Goal: Communication & Community: Answer question/provide support

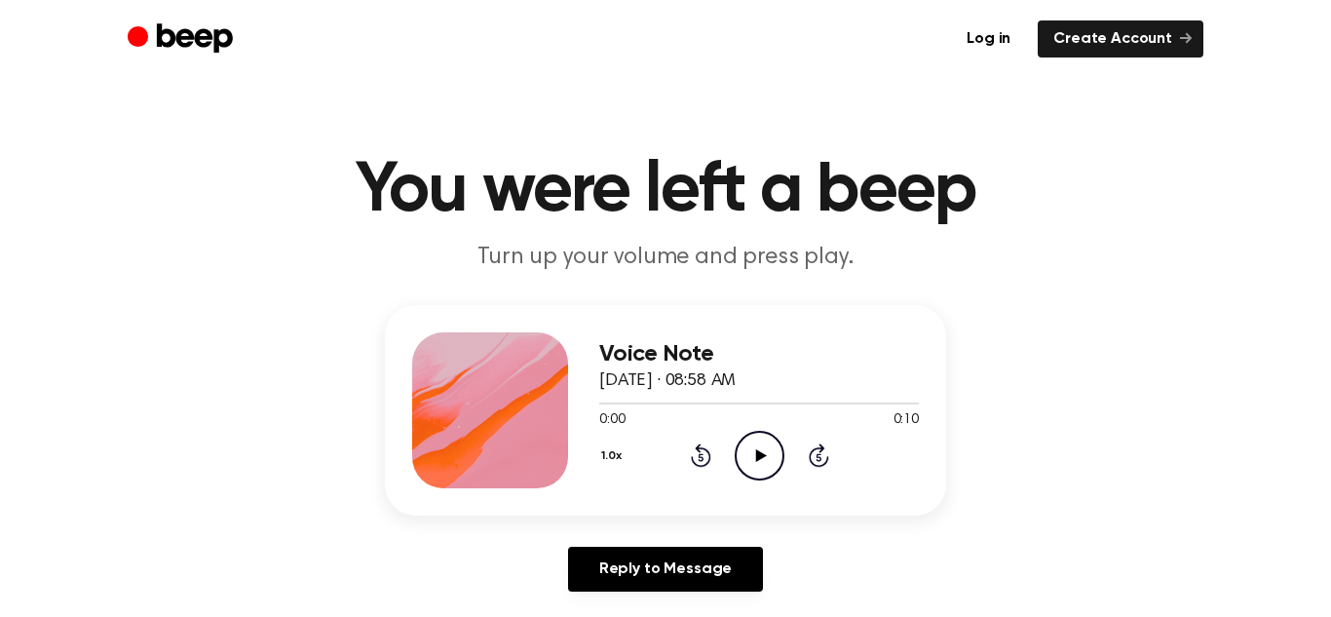
click at [756, 450] on icon at bounding box center [760, 455] width 11 height 13
click at [746, 448] on icon "Pause Audio" at bounding box center [760, 456] width 50 height 50
click at [750, 452] on icon "Play Audio" at bounding box center [760, 456] width 50 height 50
click at [754, 474] on icon "Pause Audio" at bounding box center [760, 456] width 50 height 50
click at [769, 457] on icon "Play Audio" at bounding box center [760, 456] width 50 height 50
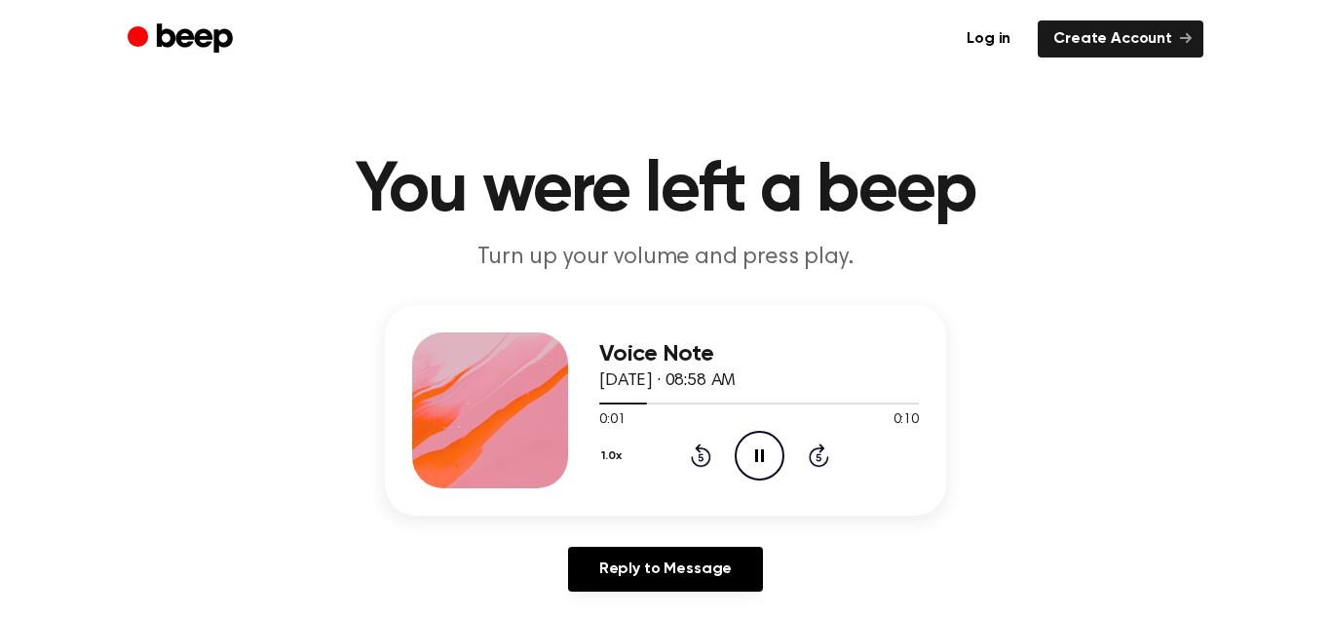
click at [708, 462] on icon at bounding box center [701, 454] width 20 height 23
click at [700, 457] on icon at bounding box center [700, 458] width 5 height 8
click at [692, 466] on icon "Rewind 5 seconds" at bounding box center [700, 454] width 21 height 25
click at [700, 458] on icon "Rewind 5 seconds" at bounding box center [700, 454] width 21 height 25
click at [696, 480] on div "Voice Note August 21, 2025 · 08:58 AM 0:01 0:10 Your browser does not support t…" at bounding box center [759, 410] width 320 height 156
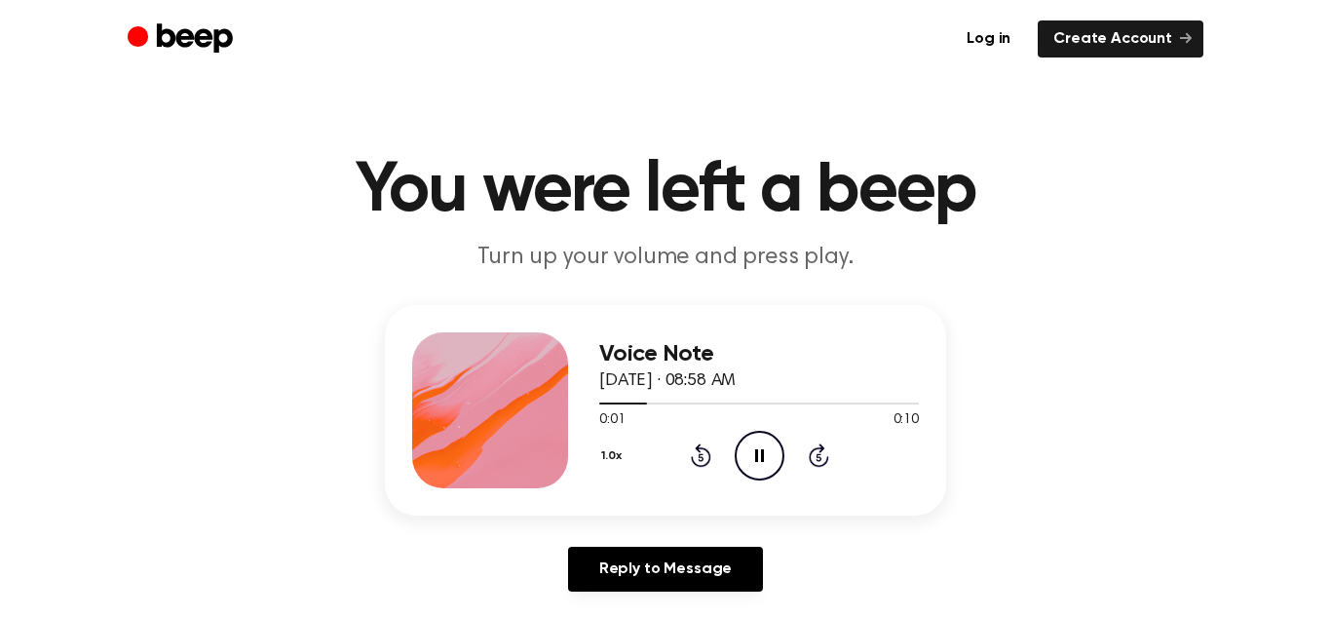
click at [736, 380] on span "[DATE] · 08:58 AM" at bounding box center [667, 381] width 136 height 18
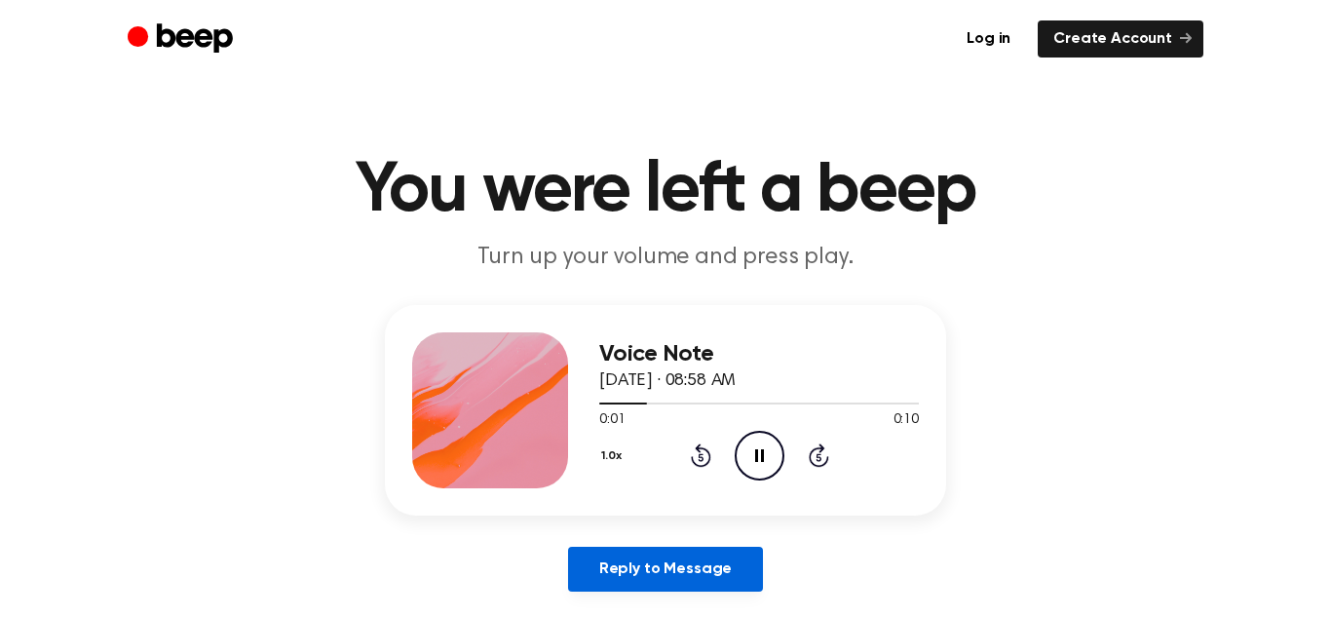
click at [697, 574] on link "Reply to Message" at bounding box center [665, 569] width 195 height 45
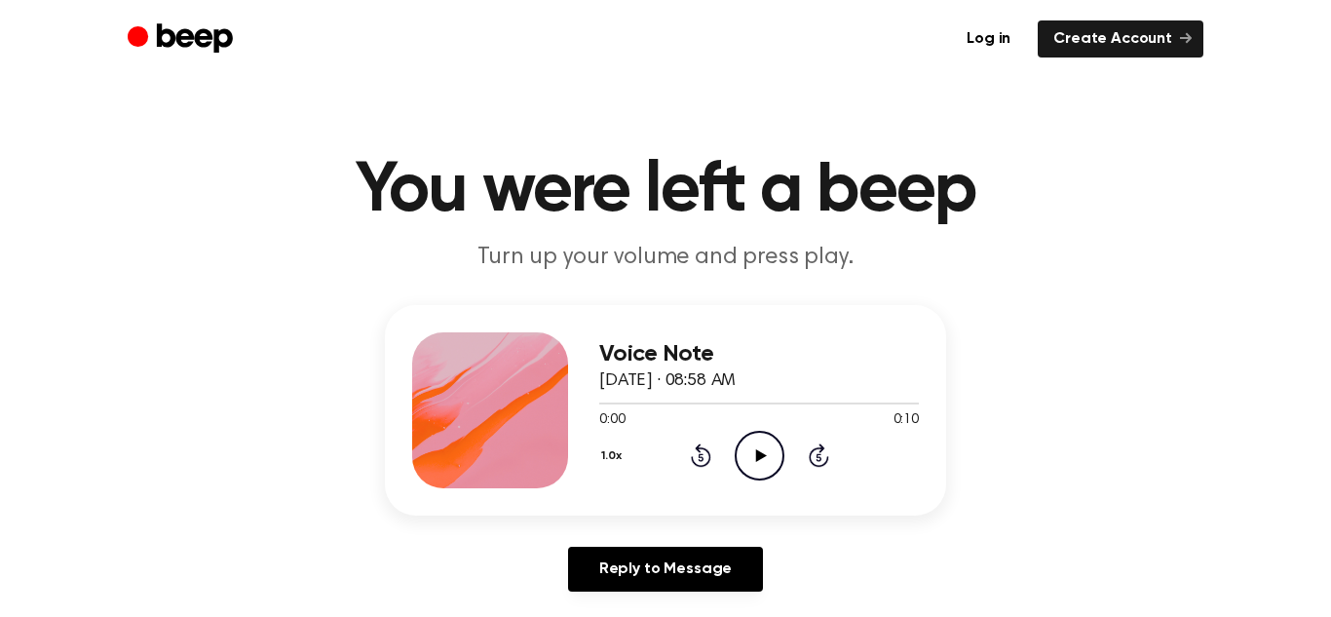
click at [771, 451] on icon "Play Audio" at bounding box center [760, 456] width 50 height 50
click at [593, 396] on span at bounding box center [592, 404] width 16 height 16
drag, startPoint x: 597, startPoint y: 402, endPoint x: 625, endPoint y: 404, distance: 28.3
click at [625, 404] on div at bounding box center [759, 403] width 320 height 16
click at [623, 404] on div at bounding box center [759, 403] width 320 height 16
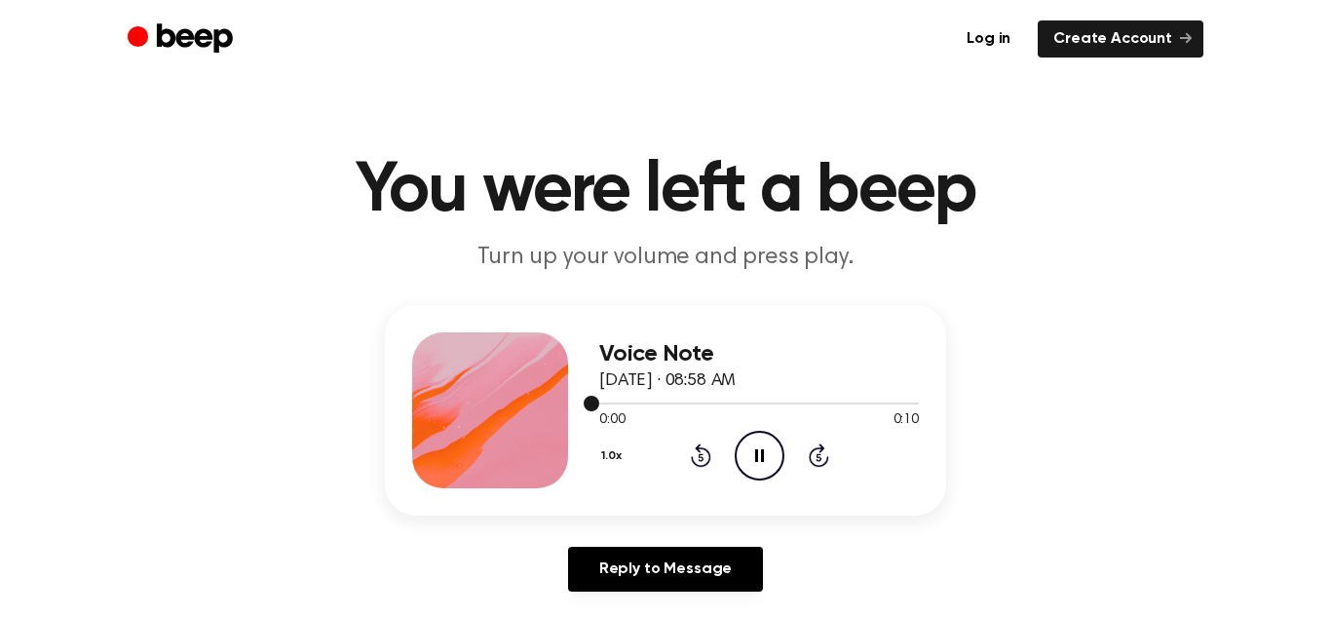
drag, startPoint x: 586, startPoint y: 401, endPoint x: 628, endPoint y: 399, distance: 41.9
click at [628, 399] on div at bounding box center [759, 403] width 320 height 16
click at [774, 454] on icon "Pause Audio" at bounding box center [760, 456] width 50 height 50
click at [774, 454] on icon "Play Audio" at bounding box center [760, 456] width 50 height 50
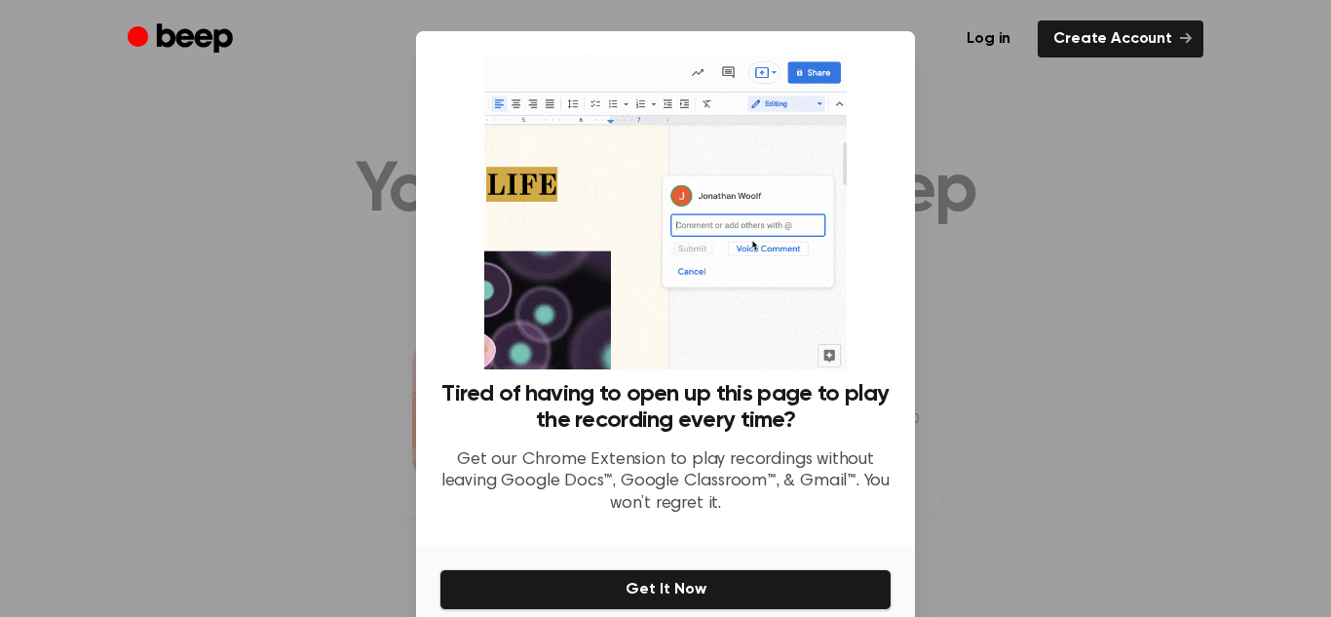
click at [942, 259] on div at bounding box center [665, 308] width 1331 height 617
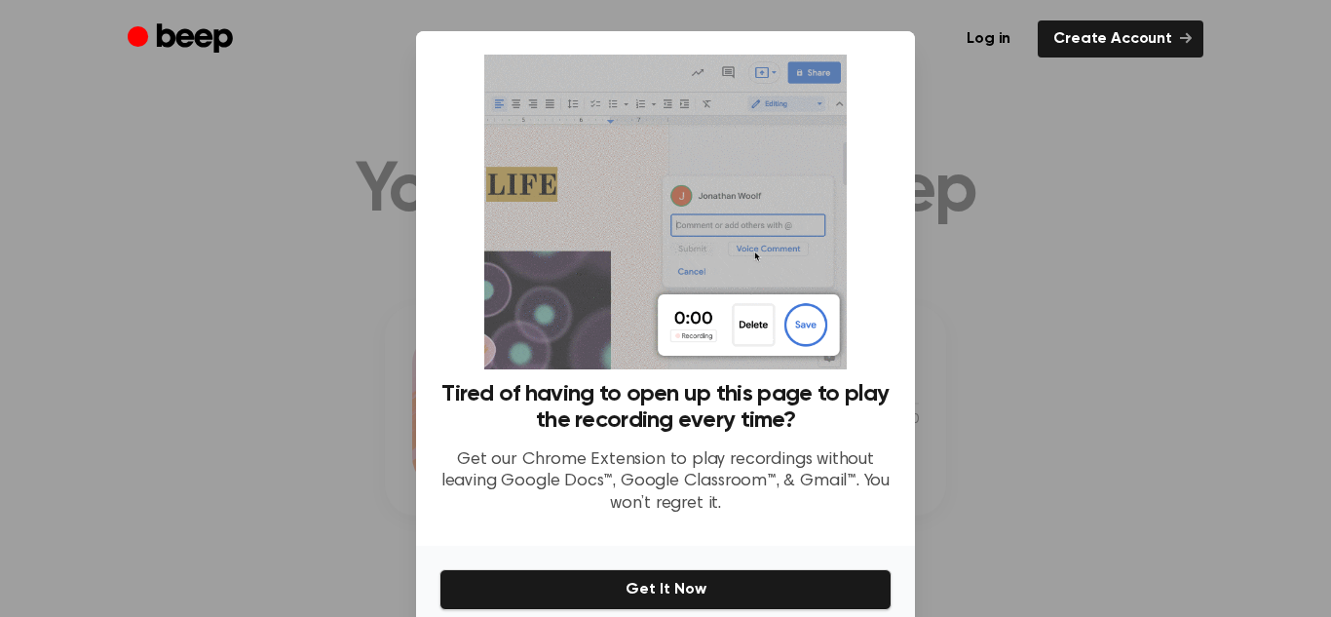
click at [942, 259] on div at bounding box center [665, 308] width 1331 height 617
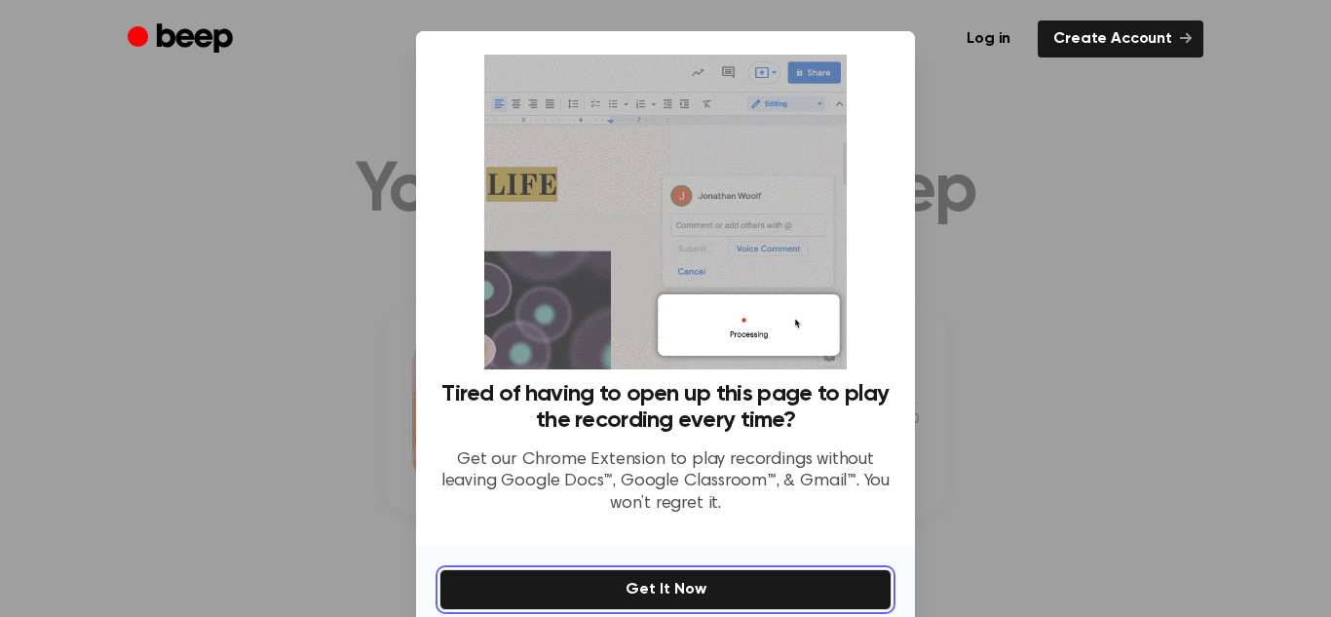
click at [772, 573] on button "Get It Now" at bounding box center [665, 589] width 452 height 41
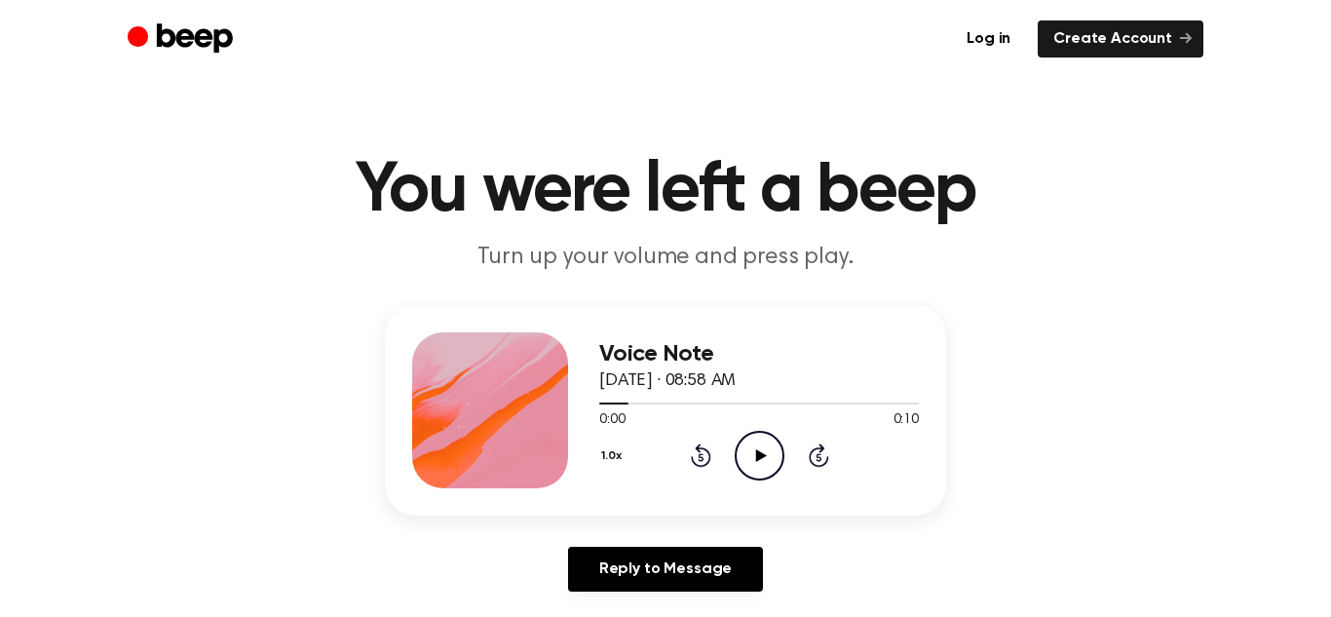
click at [752, 437] on icon "Play Audio" at bounding box center [760, 456] width 50 height 50
click at [754, 456] on icon "Play Audio" at bounding box center [760, 456] width 50 height 50
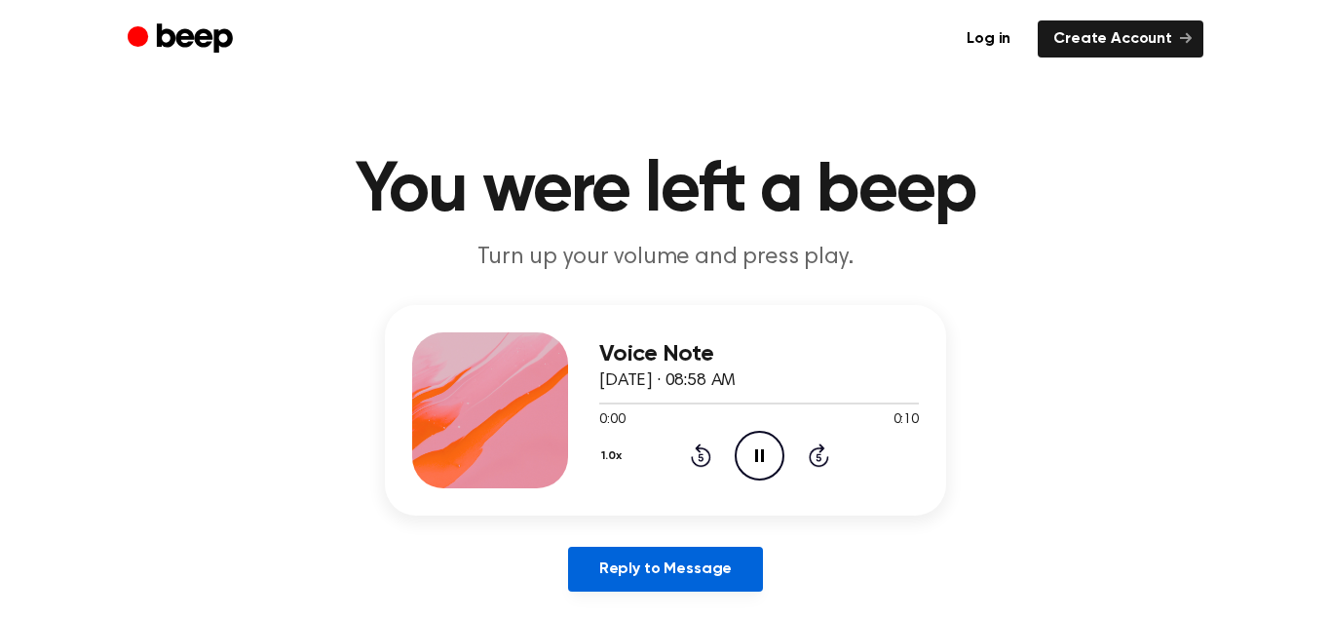
click at [676, 584] on link "Reply to Message" at bounding box center [665, 569] width 195 height 45
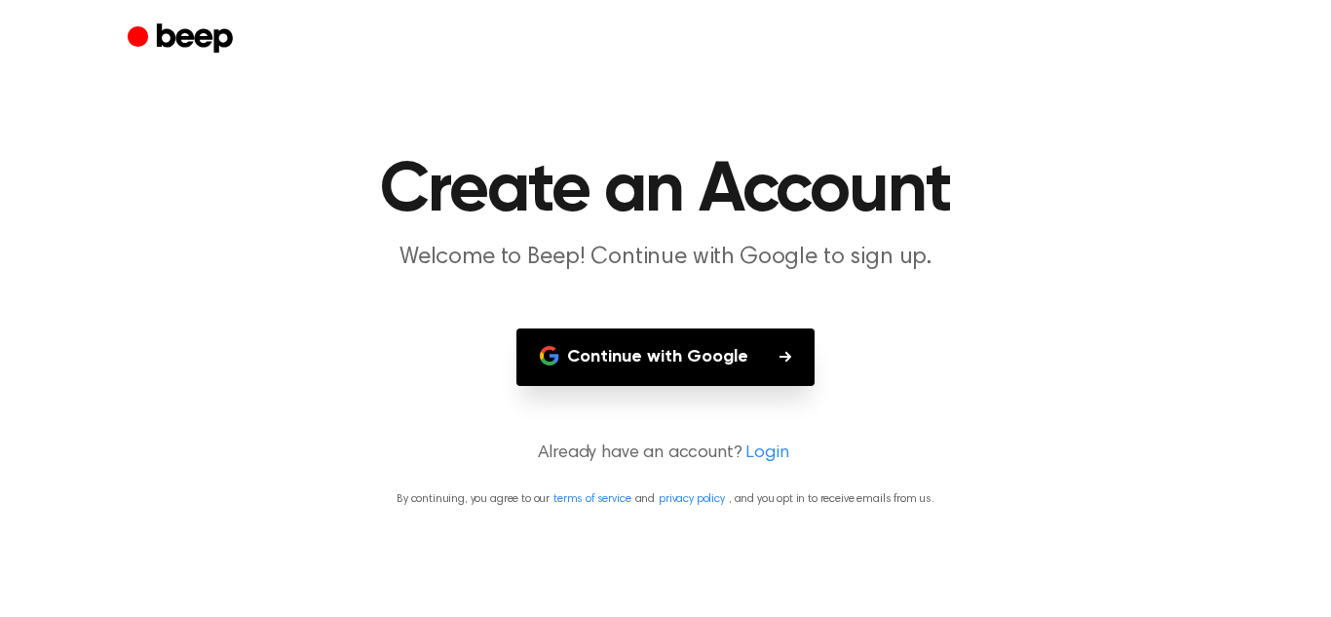
click at [593, 328] on button "Continue with Google" at bounding box center [665, 356] width 298 height 57
